Goal: Information Seeking & Learning: Learn about a topic

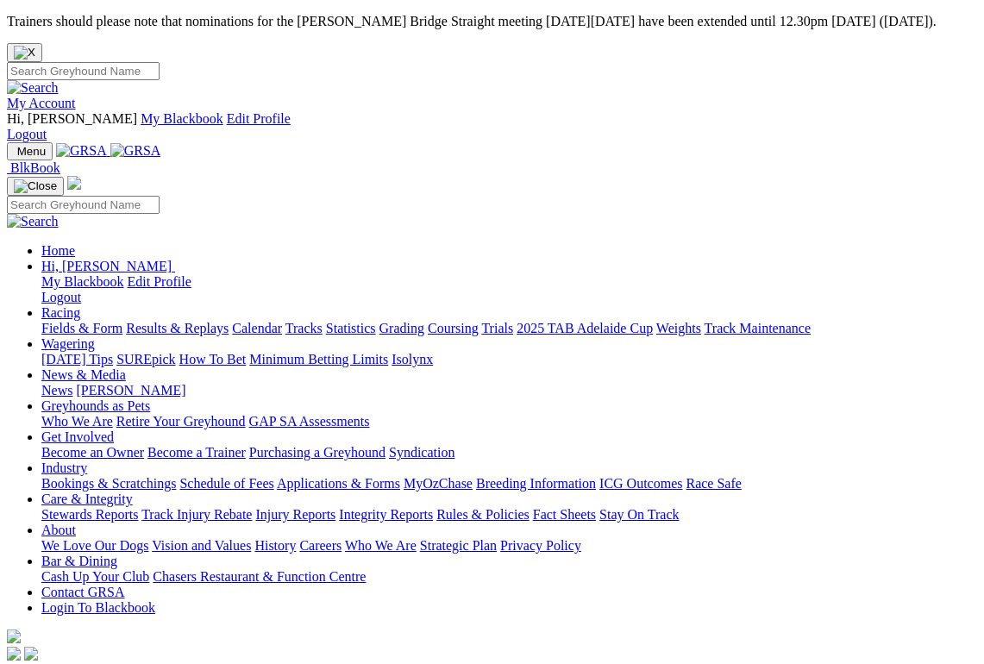
click at [80, 305] on link "Racing" at bounding box center [60, 312] width 39 height 15
click at [225, 321] on link "Results & Replays" at bounding box center [177, 328] width 103 height 15
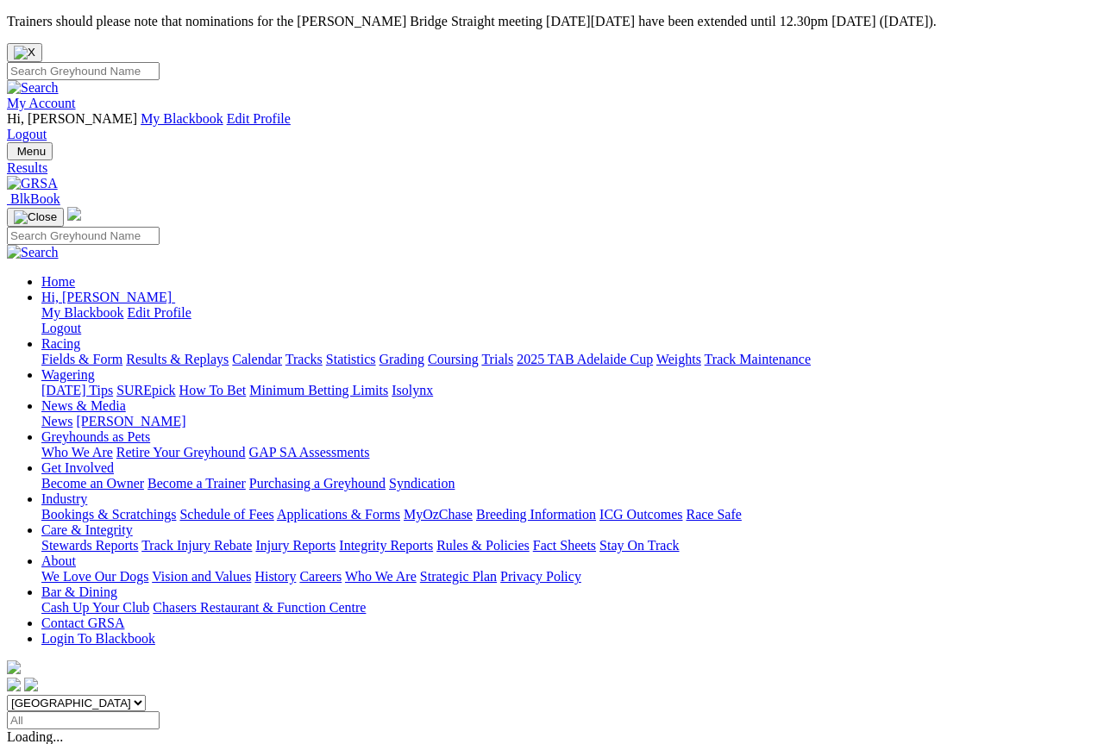
scroll to position [9, 0]
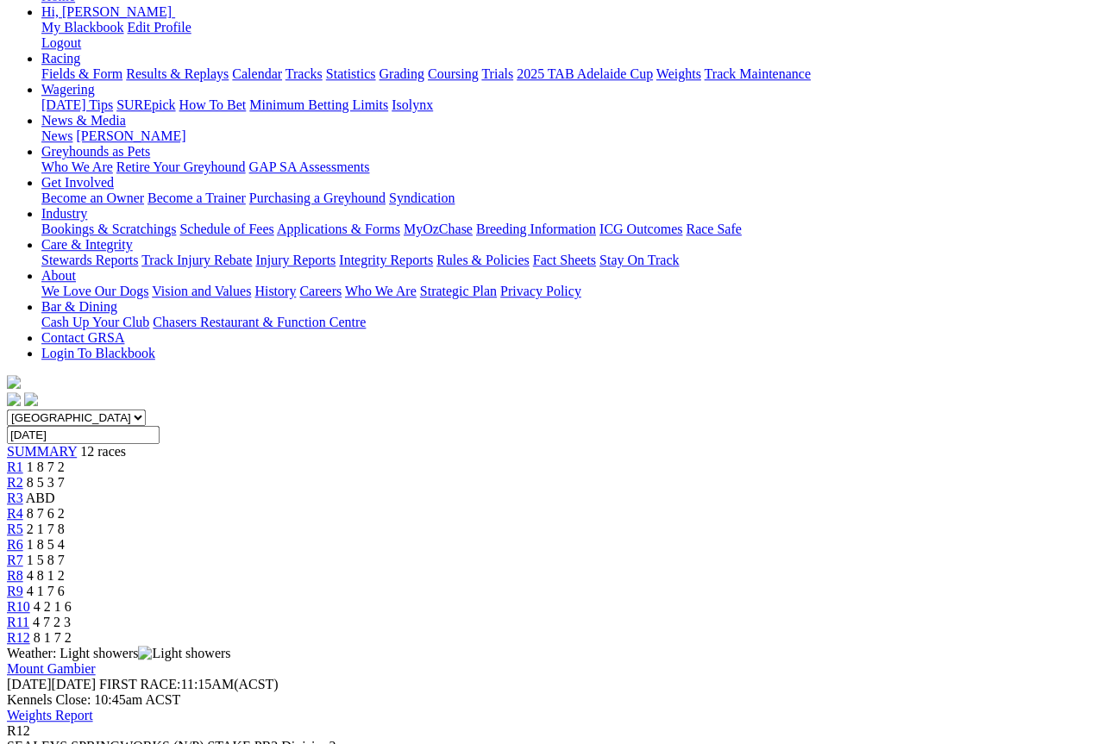
scroll to position [285, 0]
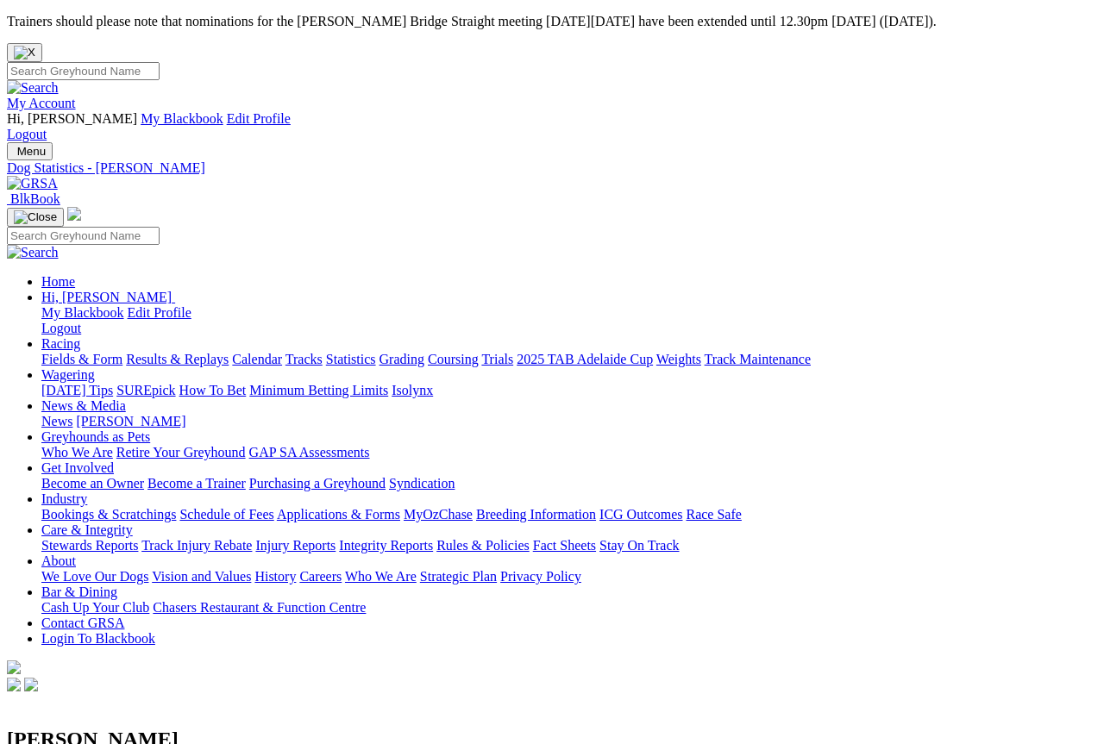
scroll to position [13, 0]
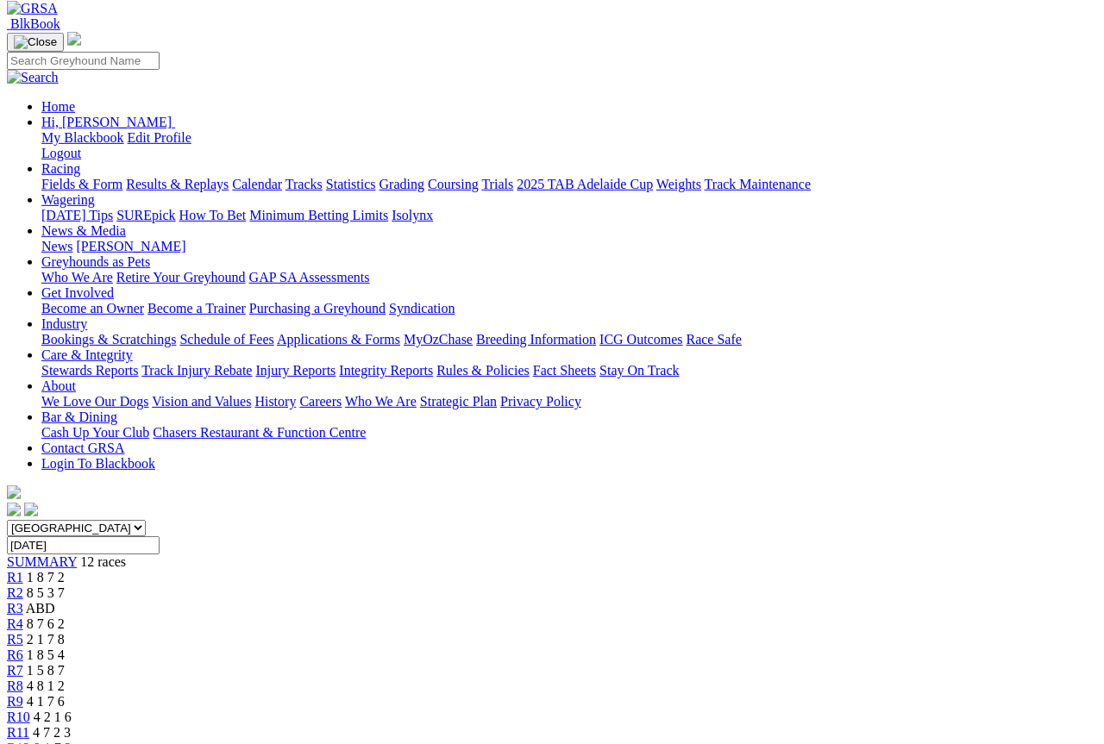
scroll to position [176, 0]
click at [23, 647] on span "R6" at bounding box center [15, 654] width 16 height 15
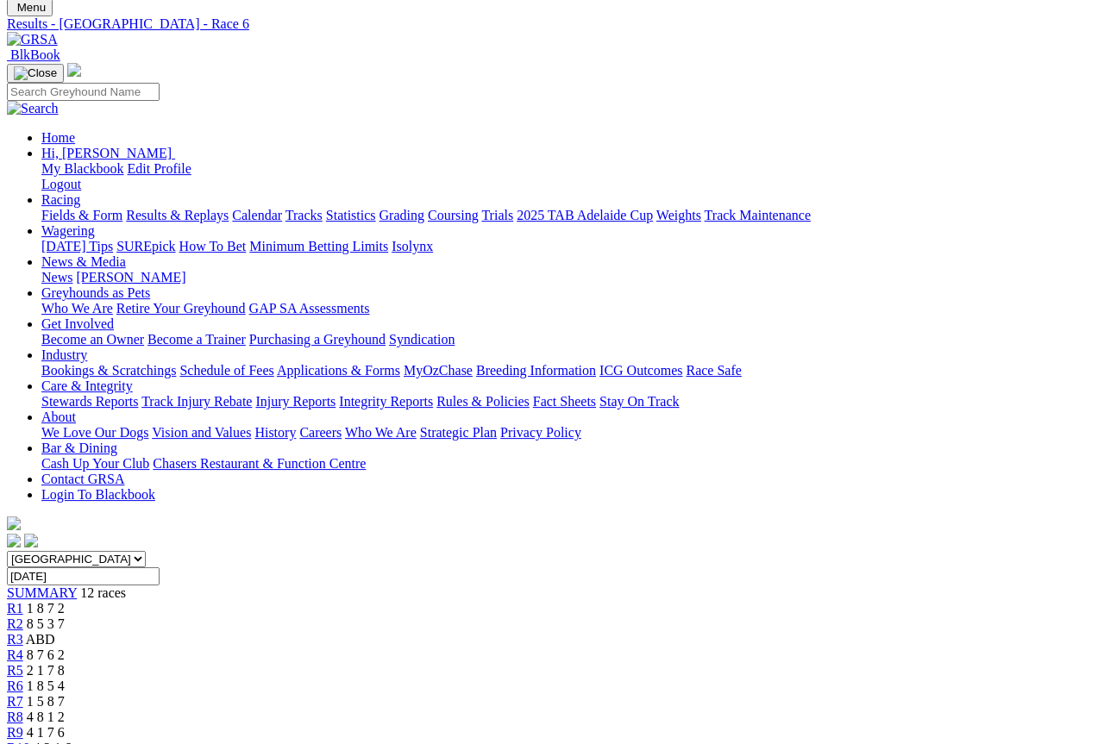
scroll to position [144, 0]
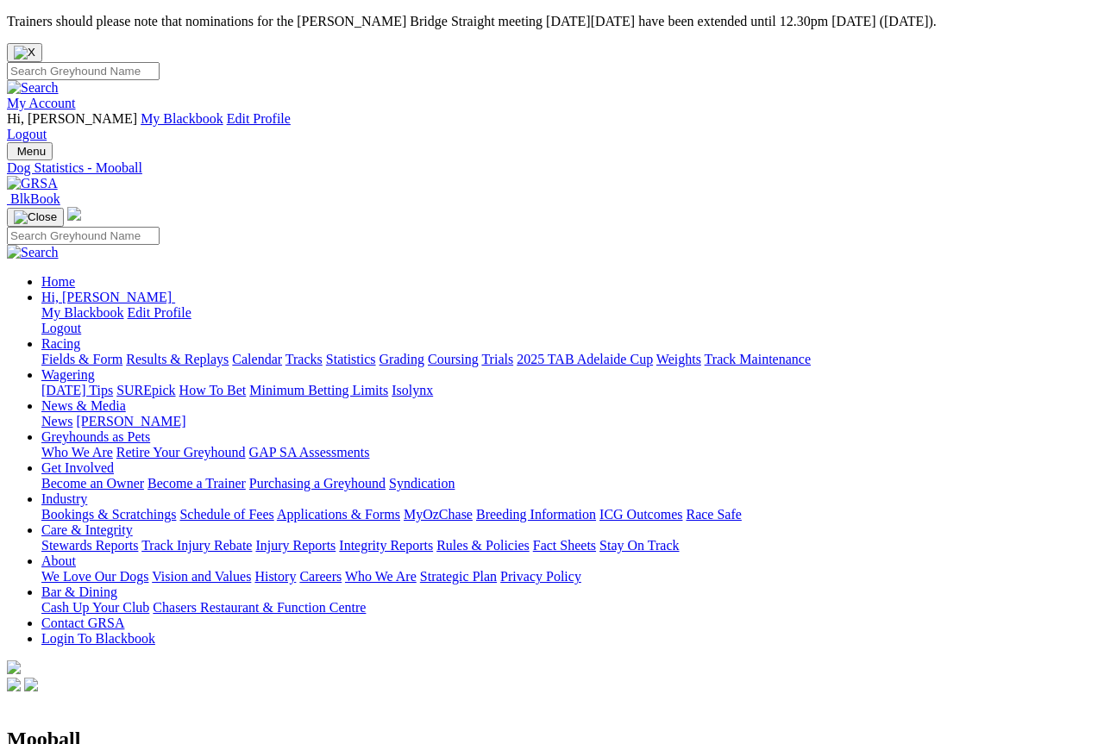
scroll to position [9, 0]
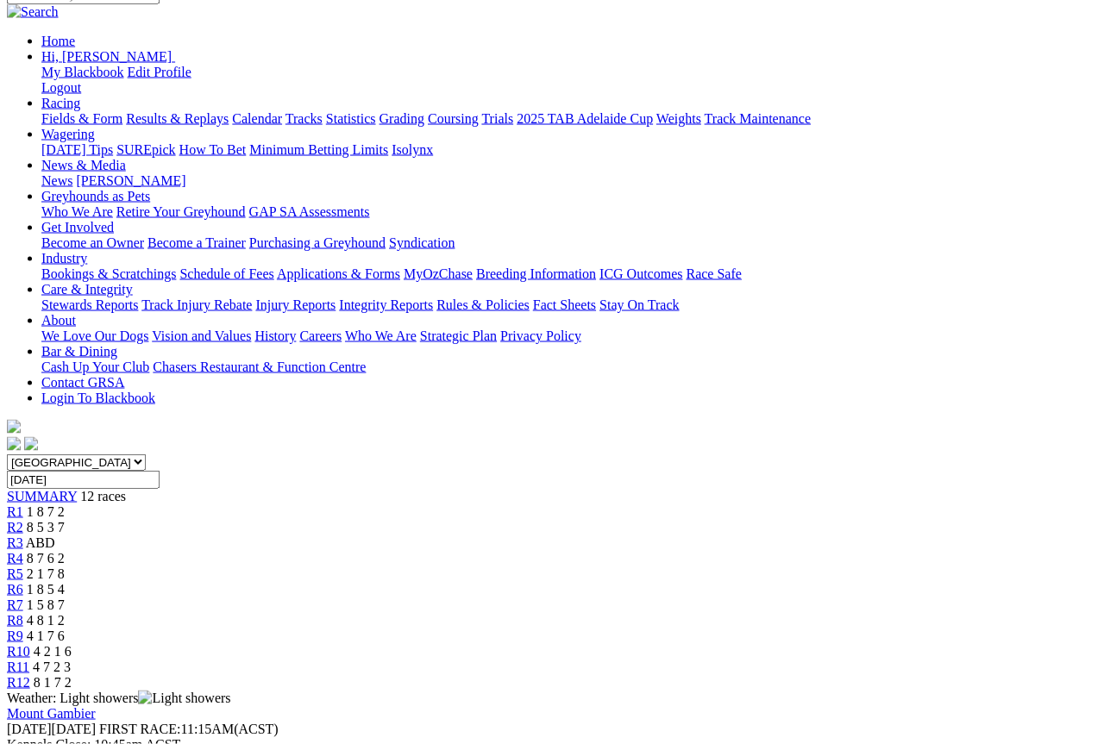
scroll to position [240, 0]
click at [23, 568] on link "R5" at bounding box center [15, 575] width 16 height 15
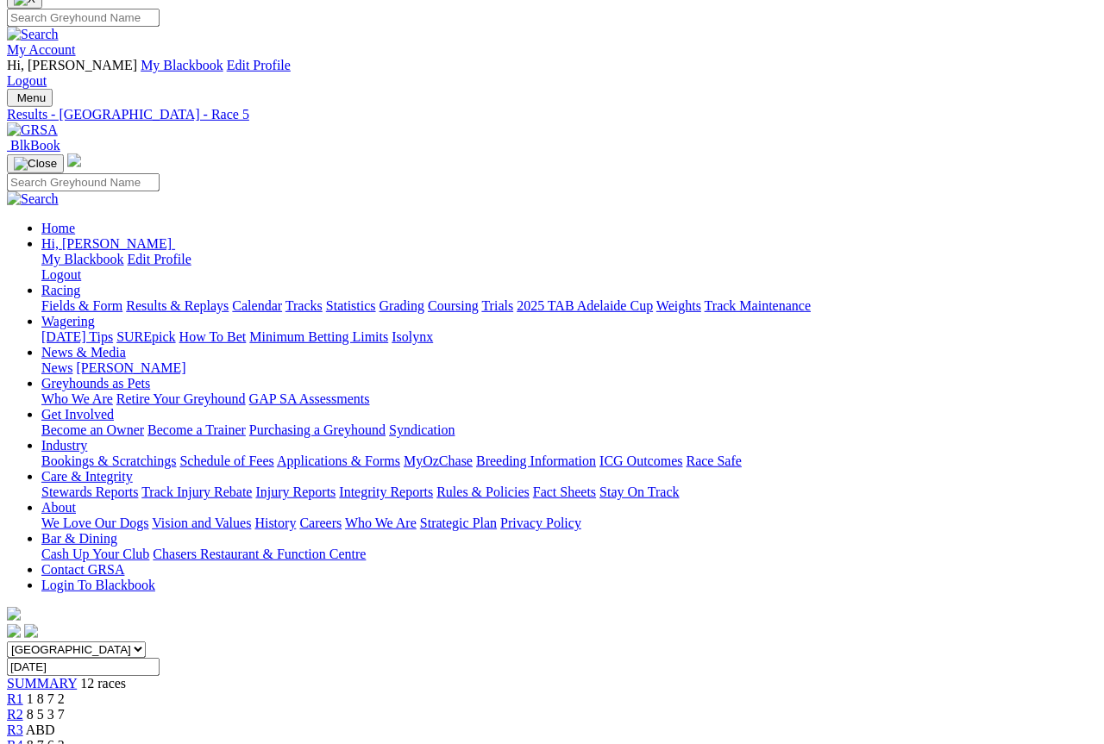
scroll to position [54, 0]
click at [23, 737] on span "R4" at bounding box center [15, 744] width 16 height 15
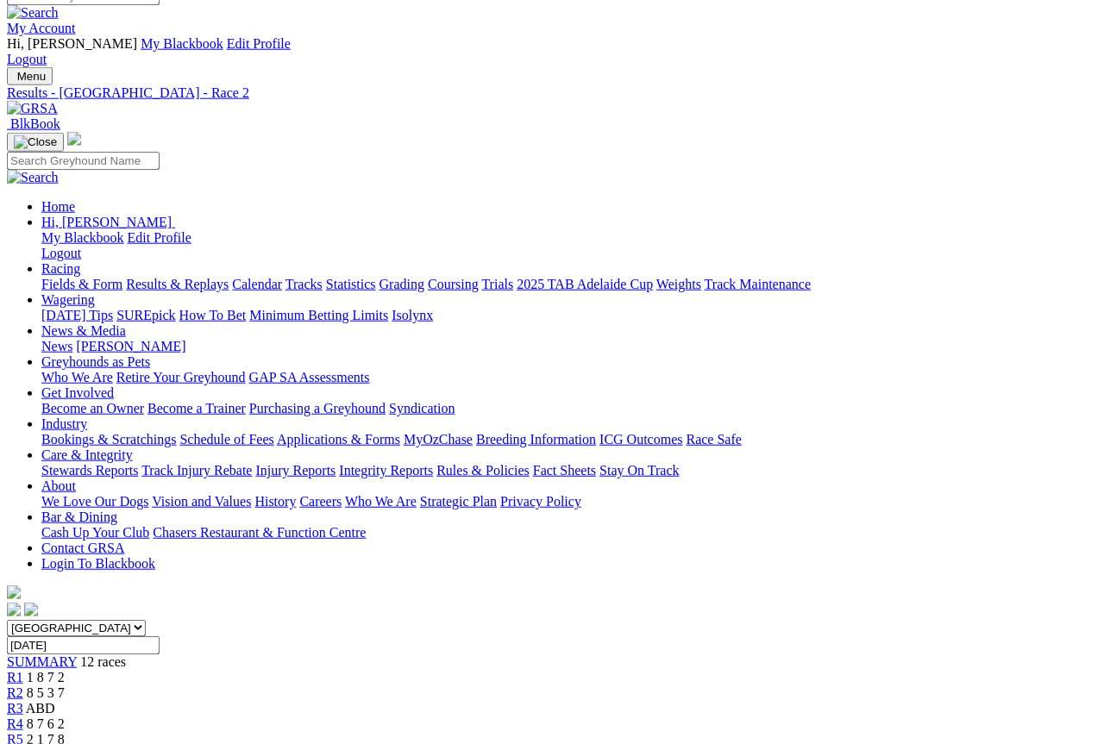
scroll to position [80, 0]
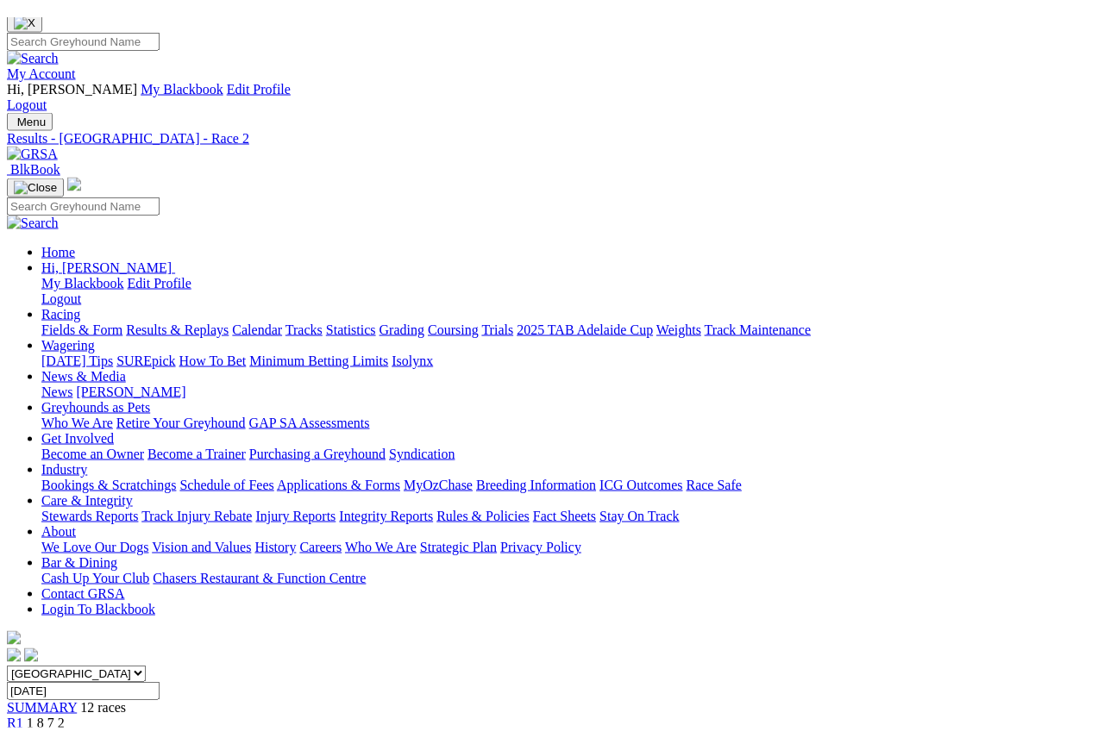
scroll to position [152, 0]
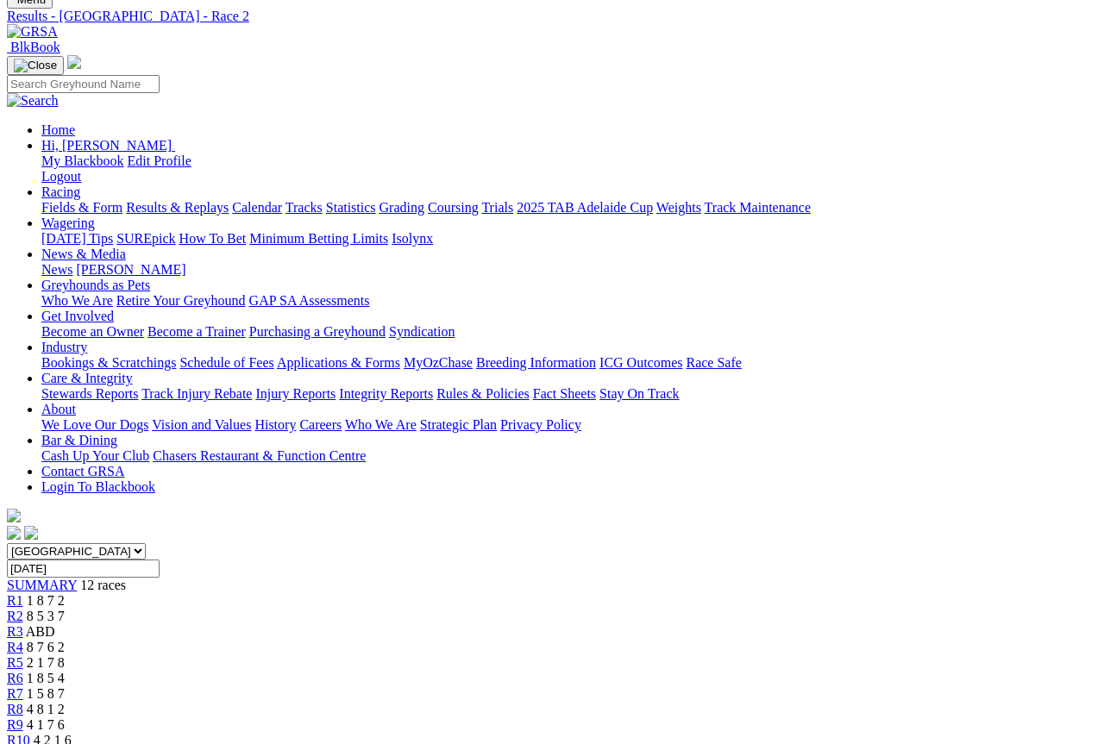
click at [30, 733] on span "R10" at bounding box center [18, 740] width 23 height 15
